Goal: Task Accomplishment & Management: Use online tool/utility

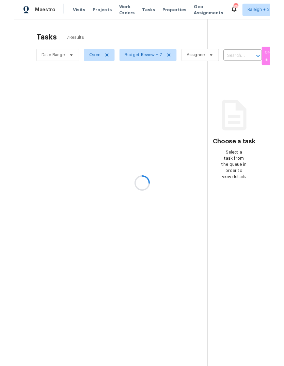
scroll to position [26, 0]
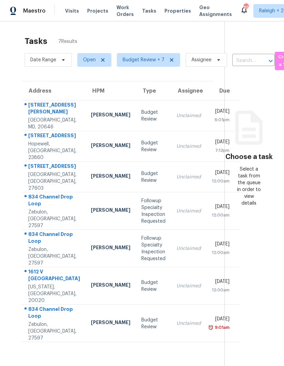
click at [171, 304] on td "Unclaimed" at bounding box center [188, 322] width 35 height 37
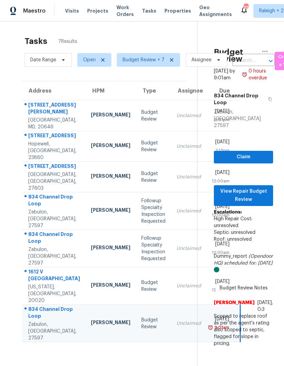
scroll to position [0, 0]
click at [56, 267] on td "1612 V St SE Washington, DC, 20020" at bounding box center [54, 285] width 64 height 37
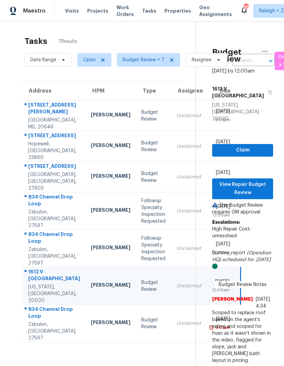
click at [59, 100] on td "12 Willow Woods Dr La Plata, MD, 20646" at bounding box center [54, 115] width 64 height 31
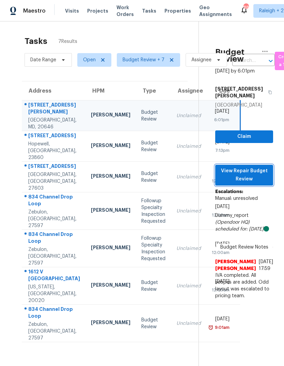
click at [255, 167] on span "View Repair Budget Review" at bounding box center [243, 175] width 47 height 17
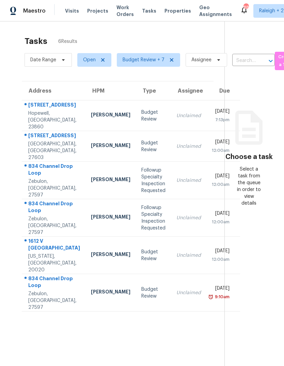
click at [176, 113] on div "Unclaimed" at bounding box center [188, 115] width 24 height 7
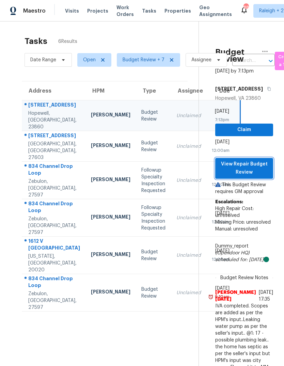
click at [261, 177] on span "View Repair Budget Review" at bounding box center [243, 168] width 47 height 17
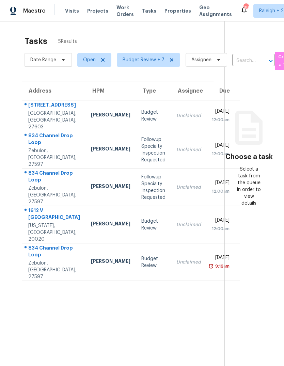
click at [58, 117] on td "1005 Tyler Farms Dr Raleigh, NC, 27603" at bounding box center [54, 115] width 64 height 31
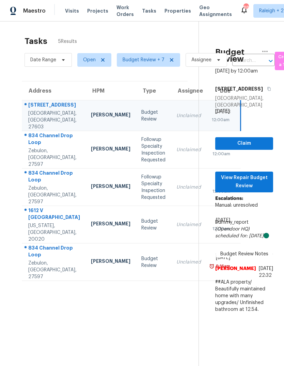
click at [85, 260] on td "[PERSON_NAME]" at bounding box center [110, 261] width 50 height 37
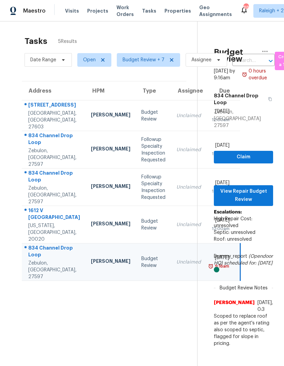
click at [85, 230] on td "[PERSON_NAME]" at bounding box center [110, 224] width 50 height 37
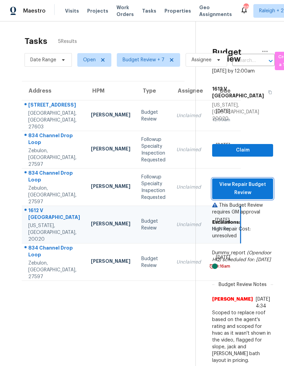
click at [253, 186] on span "View Repair Budget Review" at bounding box center [242, 188] width 50 height 17
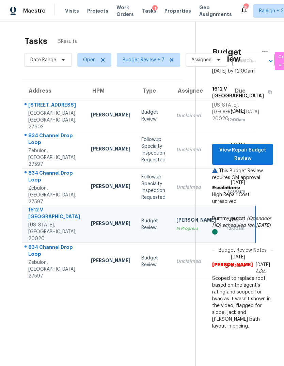
click at [176, 265] on div "Unclaimed" at bounding box center [195, 261] width 39 height 7
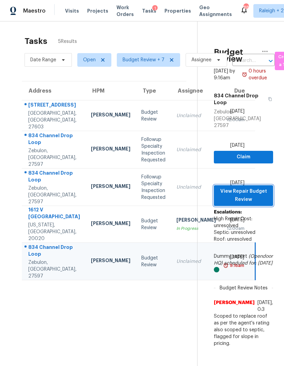
click at [261, 187] on span "View Repair Budget Review" at bounding box center [243, 195] width 48 height 17
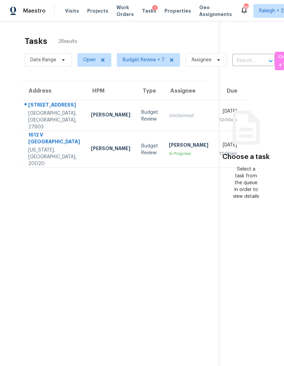
click at [166, 147] on td "Nicholas Russell In Progress" at bounding box center [188, 149] width 50 height 37
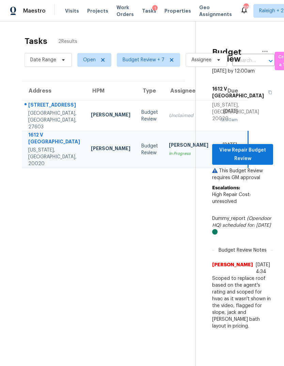
click at [165, 116] on td "Unclaimed" at bounding box center [188, 115] width 50 height 31
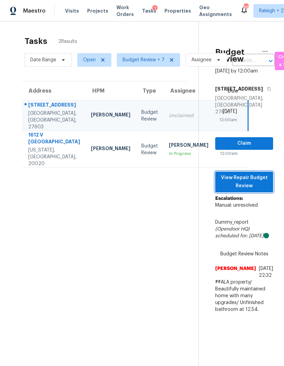
click at [266, 182] on span "View Repair Budget Review" at bounding box center [243, 181] width 47 height 17
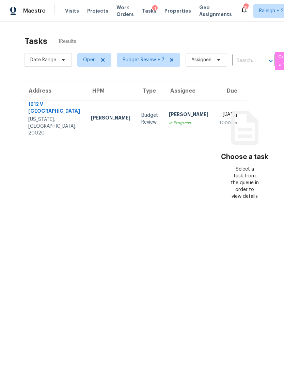
click at [219, 114] on div "[DATE]" at bounding box center [228, 115] width 18 height 9
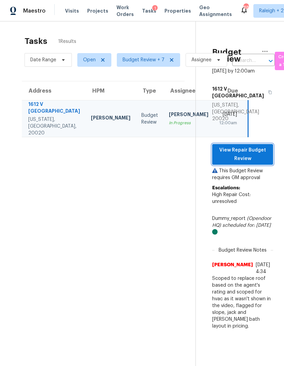
click at [260, 146] on span "View Repair Budget Review" at bounding box center [242, 154] width 50 height 17
